Goal: Transaction & Acquisition: Purchase product/service

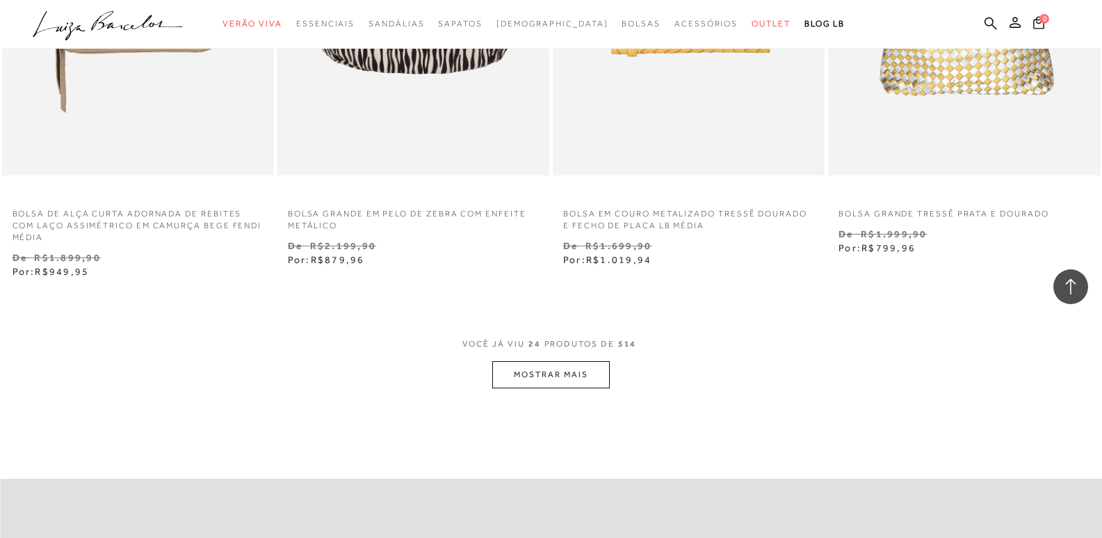
scroll to position [3060, 0]
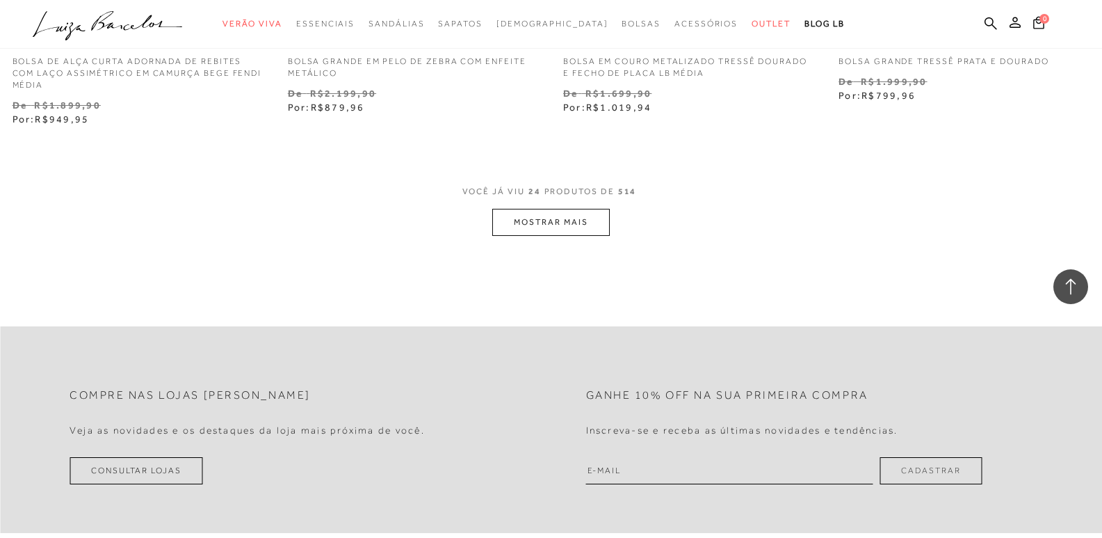
click at [567, 228] on button "MOSTRAR MAIS" at bounding box center [550, 222] width 117 height 27
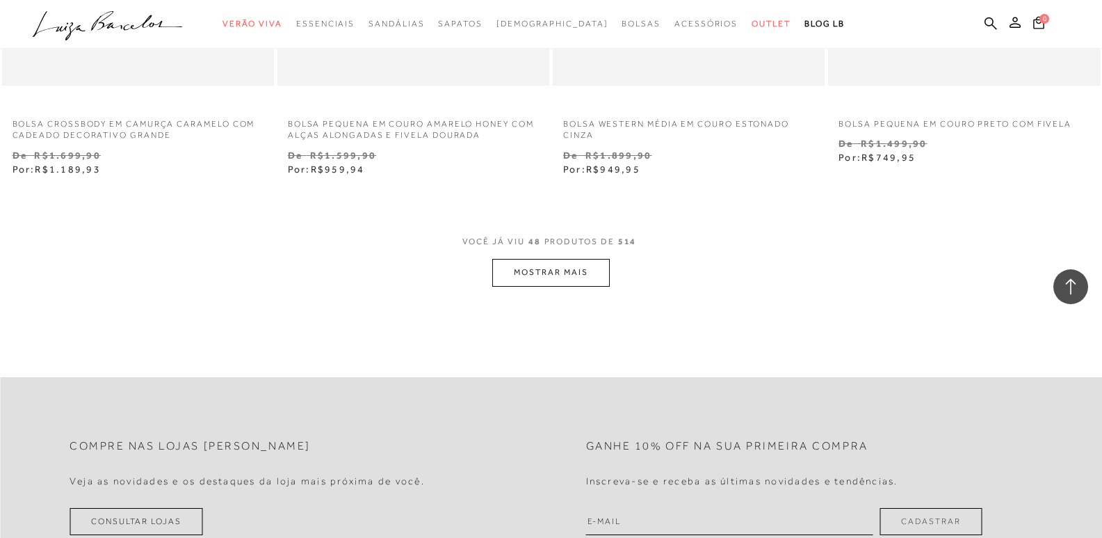
scroll to position [6190, 0]
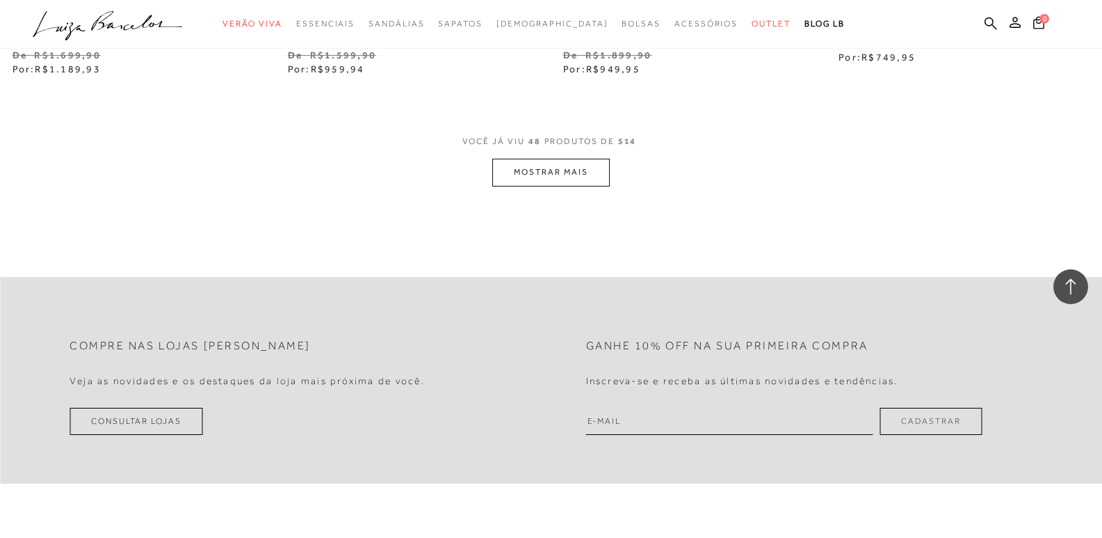
click at [482, 176] on div "VOCÊ JÁ VIU 48 PRODUTOS DE 514 MOSTRAR MAIS" at bounding box center [551, 160] width 1102 height 52
click at [541, 172] on button "MOSTRAR MAIS" at bounding box center [550, 172] width 117 height 27
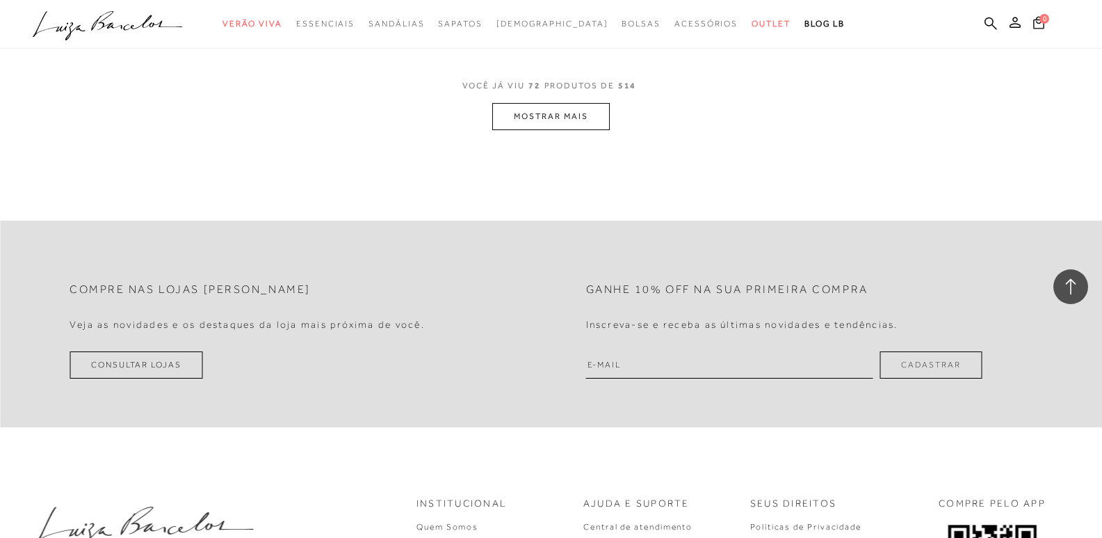
scroll to position [9319, 0]
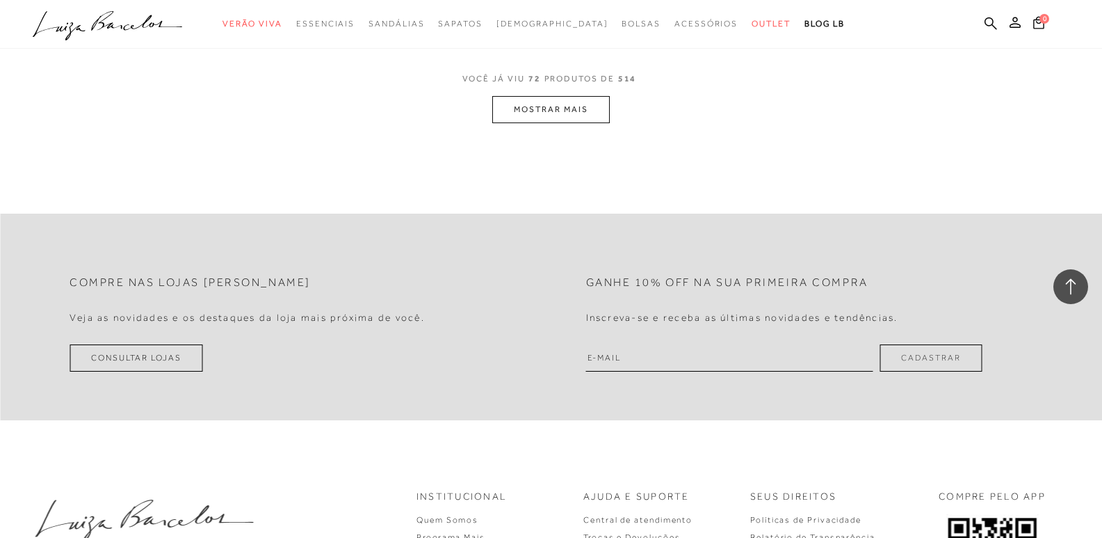
click at [549, 111] on button "MOSTRAR MAIS" at bounding box center [550, 109] width 117 height 27
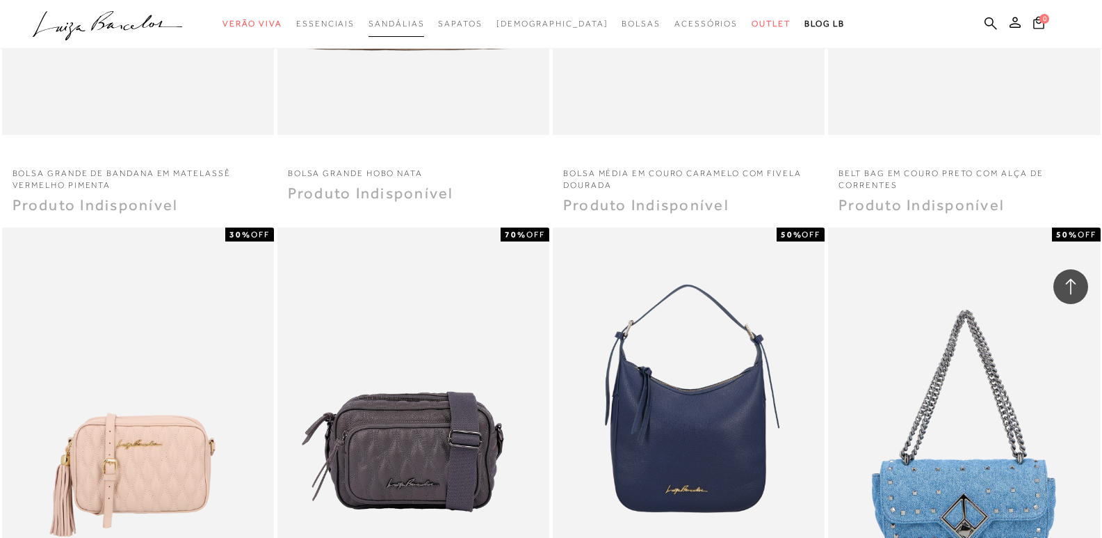
scroll to position [10084, 0]
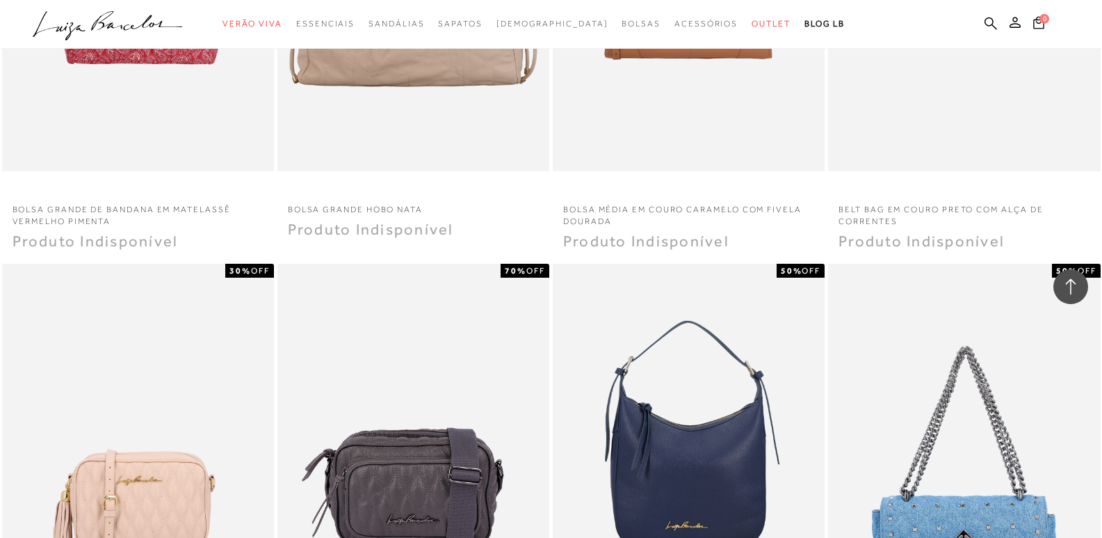
click at [131, 20] on icon ".a{fill-rule:evenodd;}" at bounding box center [108, 25] width 150 height 29
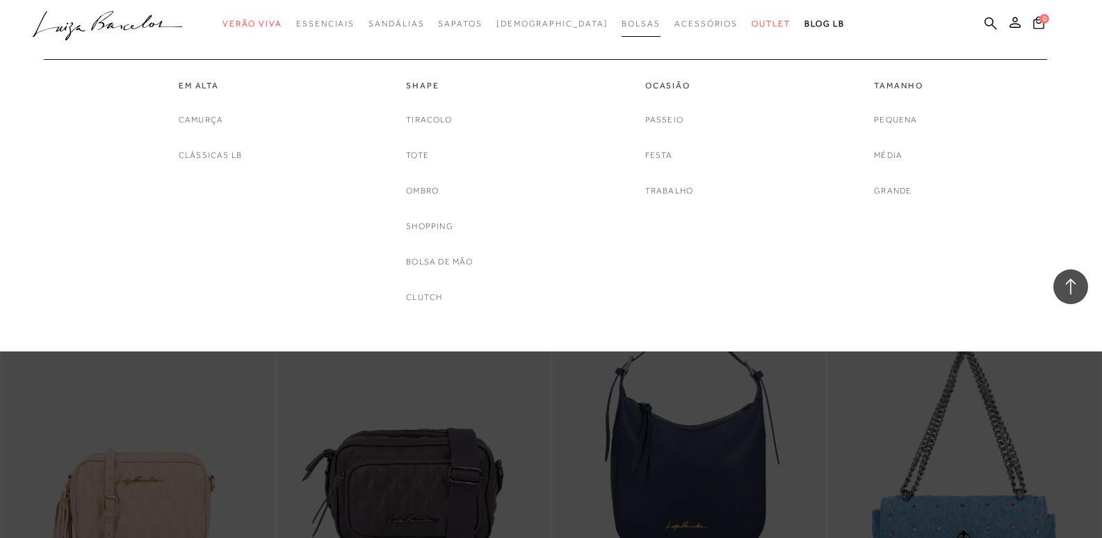
click at [622, 26] on span "Bolsas" at bounding box center [641, 24] width 39 height 10
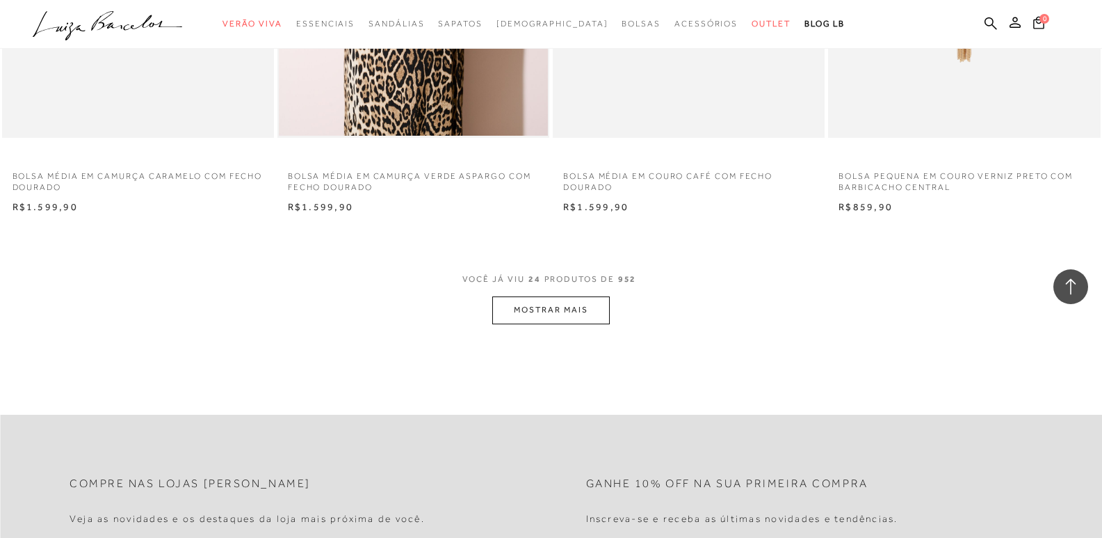
scroll to position [2990, 0]
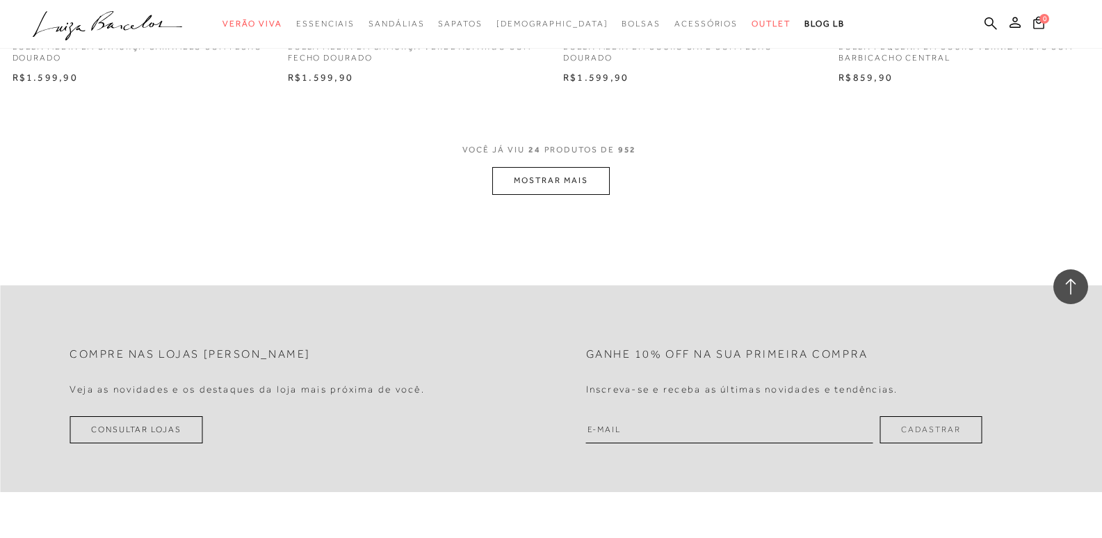
click at [522, 182] on button "MOSTRAR MAIS" at bounding box center [550, 180] width 117 height 27
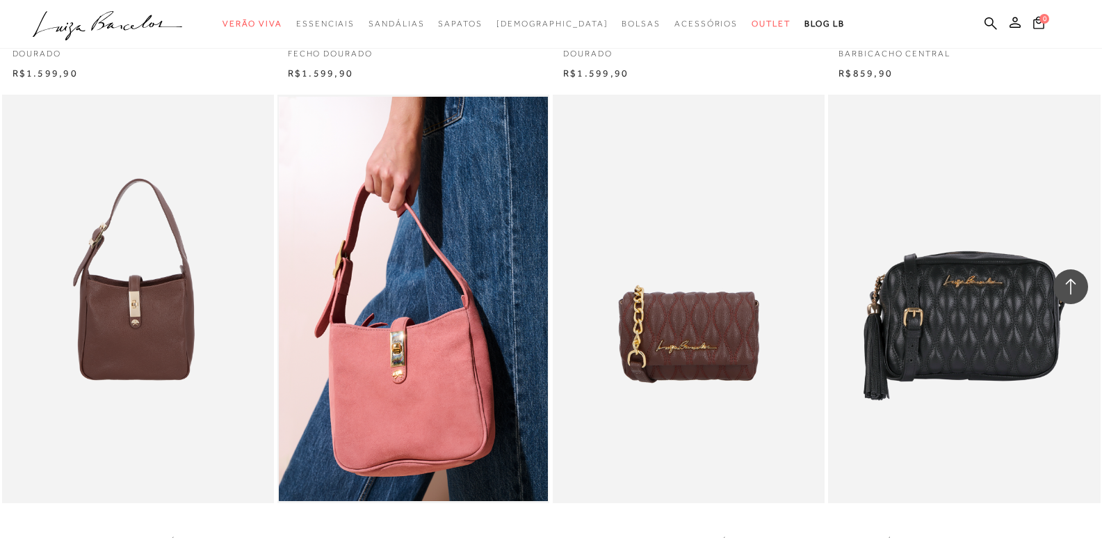
scroll to position [3199, 0]
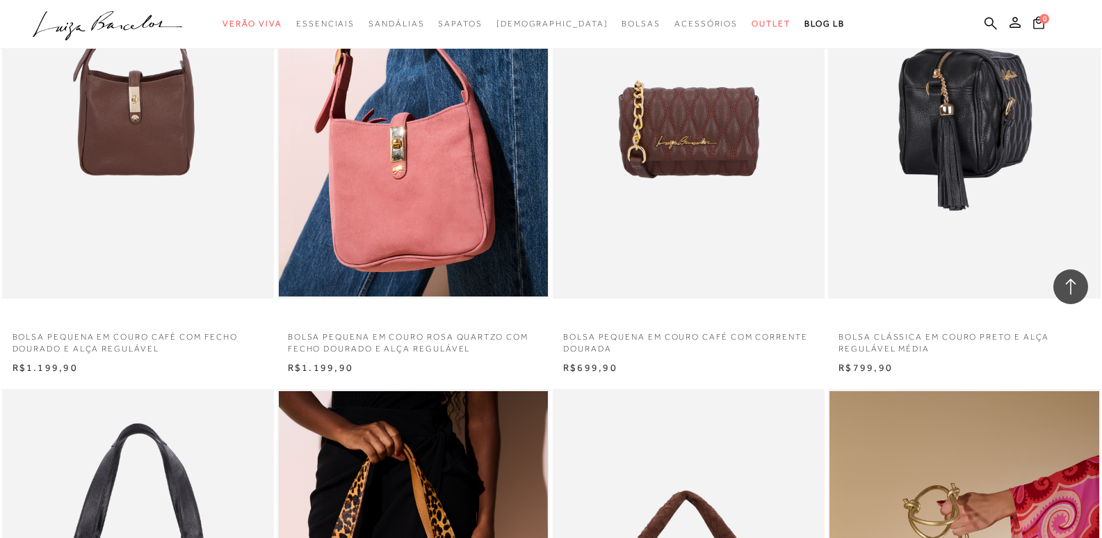
click at [964, 171] on img at bounding box center [965, 94] width 271 height 408
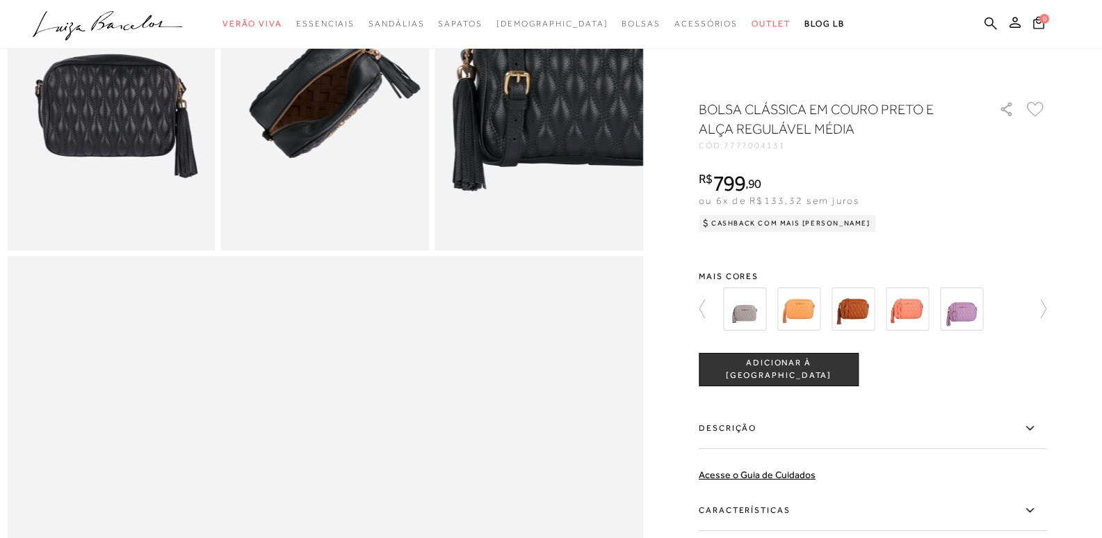
scroll to position [556, 0]
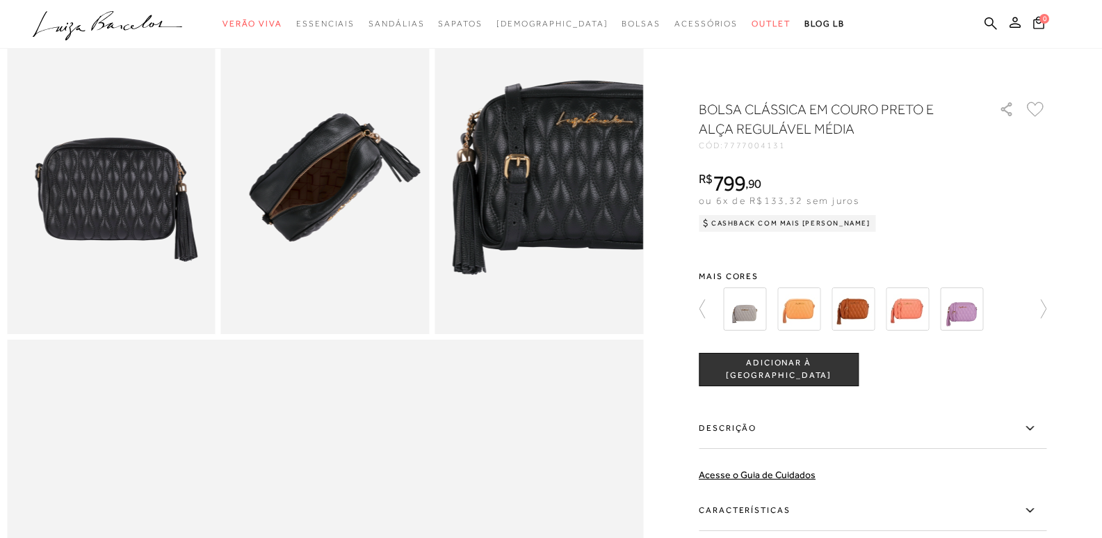
click at [499, 227] on img at bounding box center [539, 177] width 209 height 313
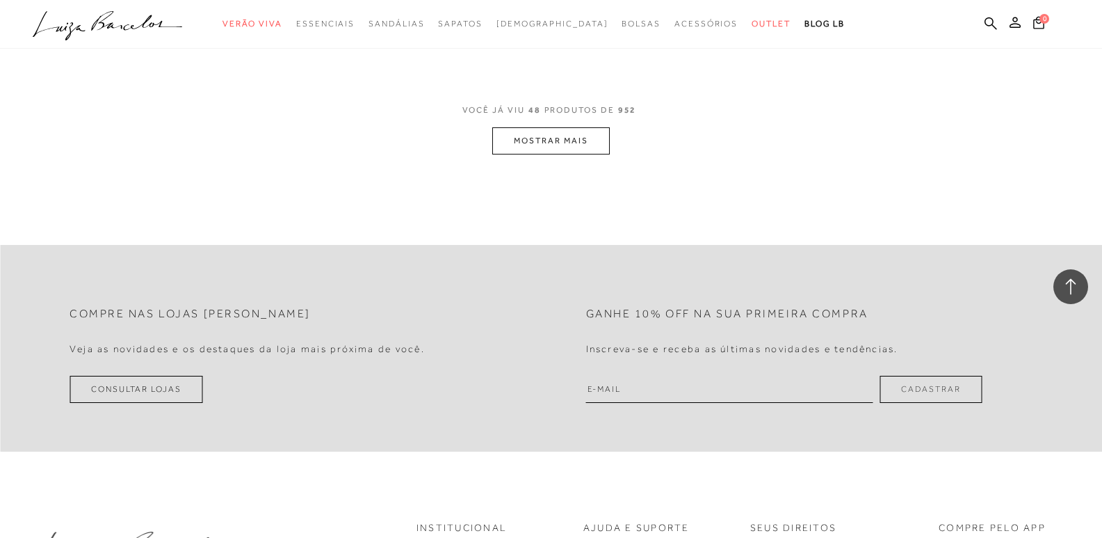
scroll to position [6050, 0]
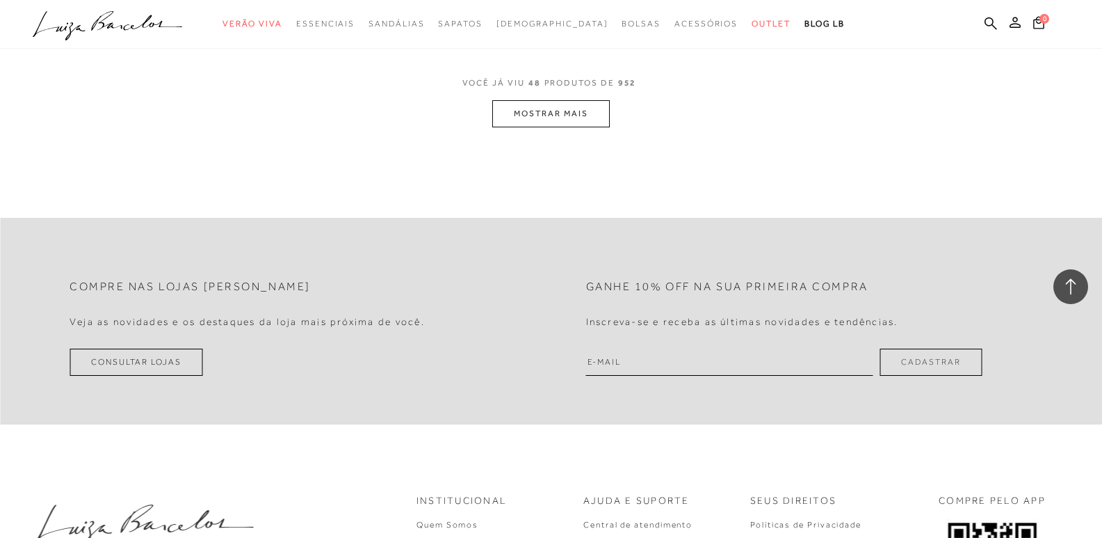
click at [579, 115] on button "MOSTRAR MAIS" at bounding box center [550, 113] width 117 height 27
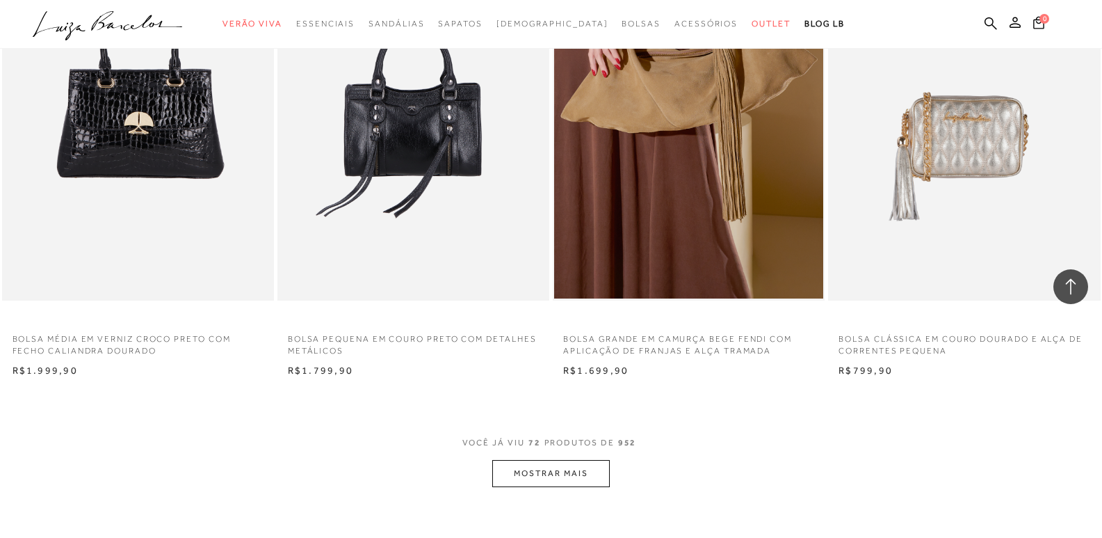
scroll to position [8901, 0]
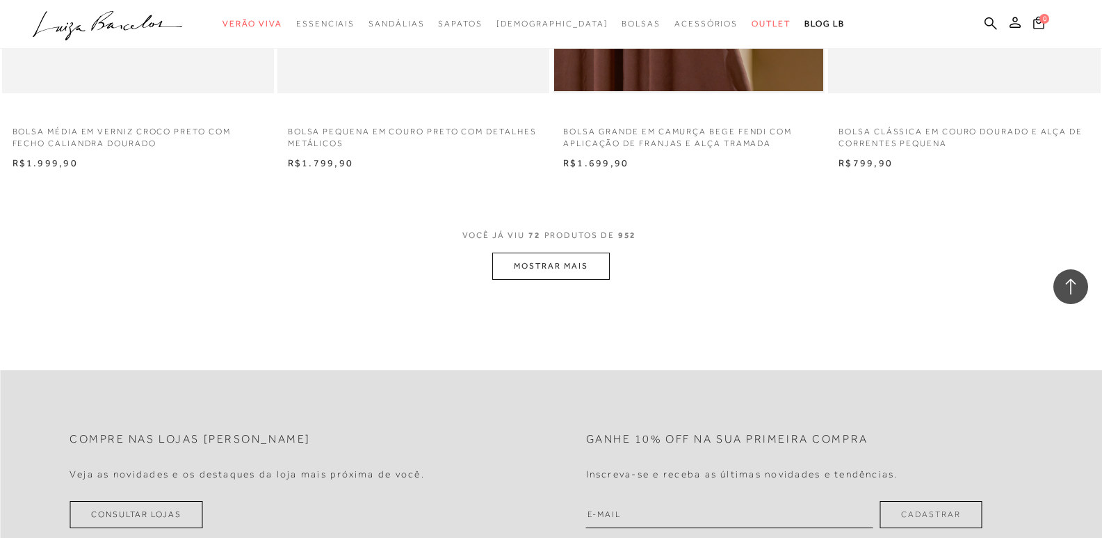
click at [524, 275] on button "MOSTRAR MAIS" at bounding box center [550, 265] width 117 height 27
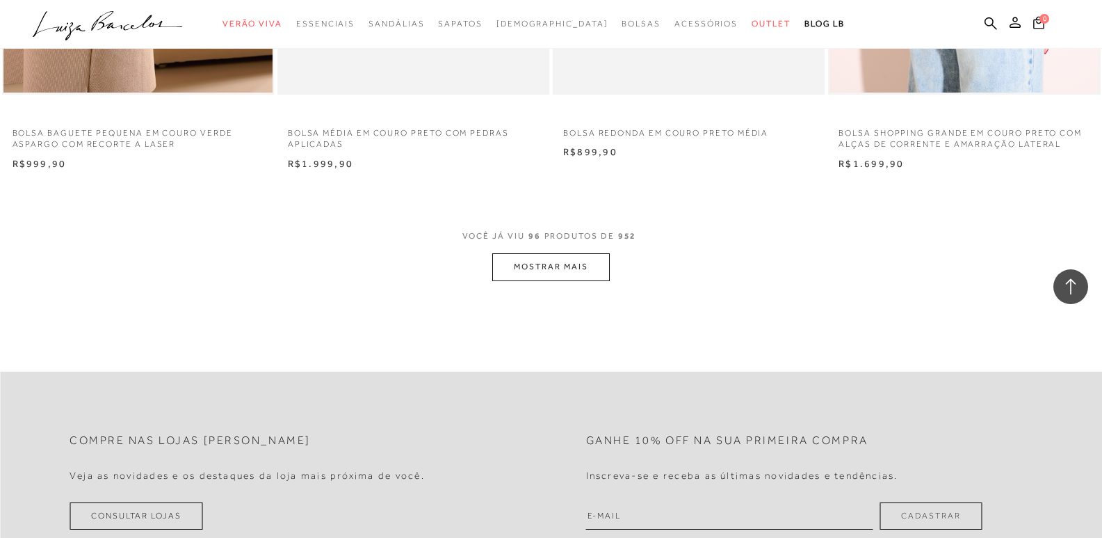
scroll to position [11892, 0]
click at [553, 280] on button "MOSTRAR MAIS" at bounding box center [550, 267] width 117 height 27
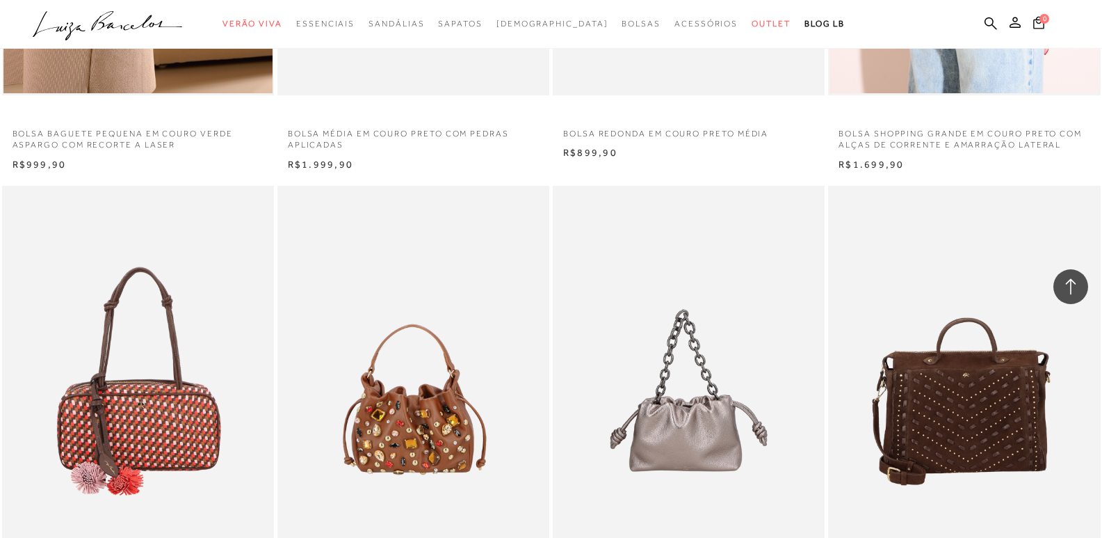
scroll to position [11614, 0]
